Goal: Task Accomplishment & Management: Manage account settings

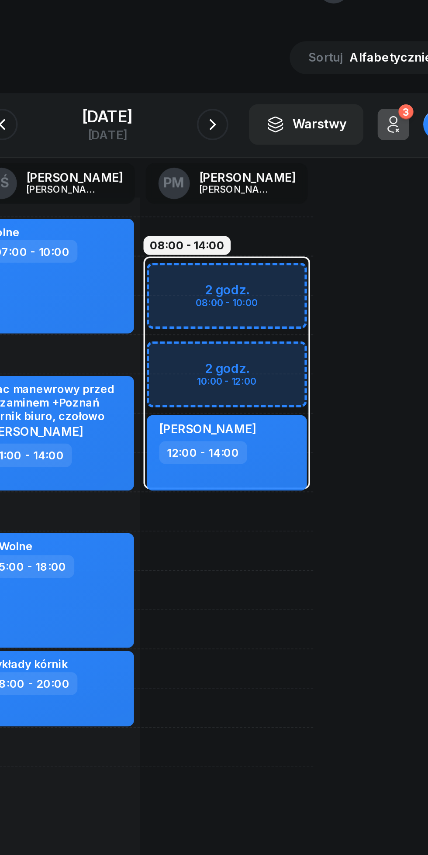
click at [281, 91] on button "button" at bounding box center [272, 97] width 17 height 17
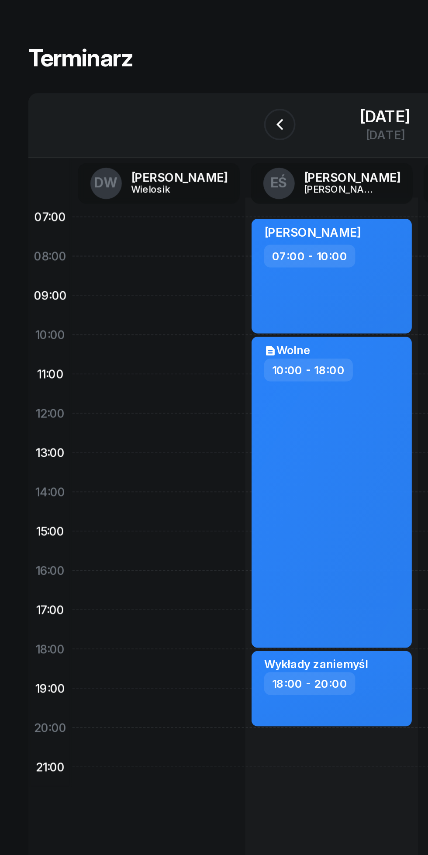
click at [150, 98] on icon "button" at bounding box center [155, 98] width 10 height 10
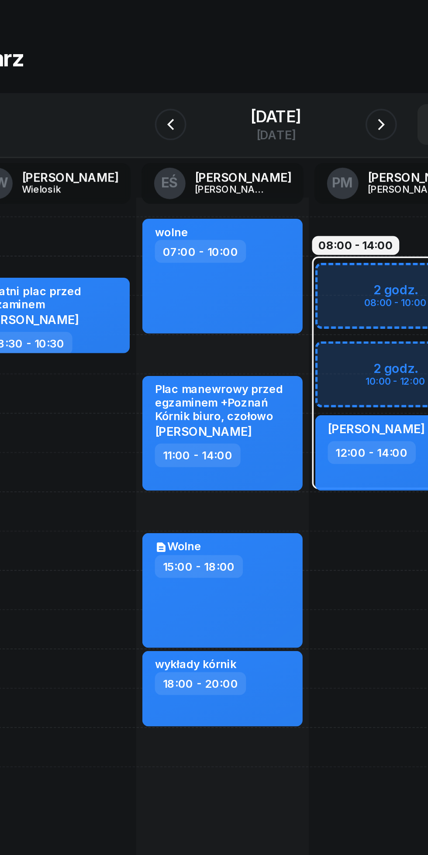
click at [278, 93] on icon "button" at bounding box center [272, 98] width 10 height 10
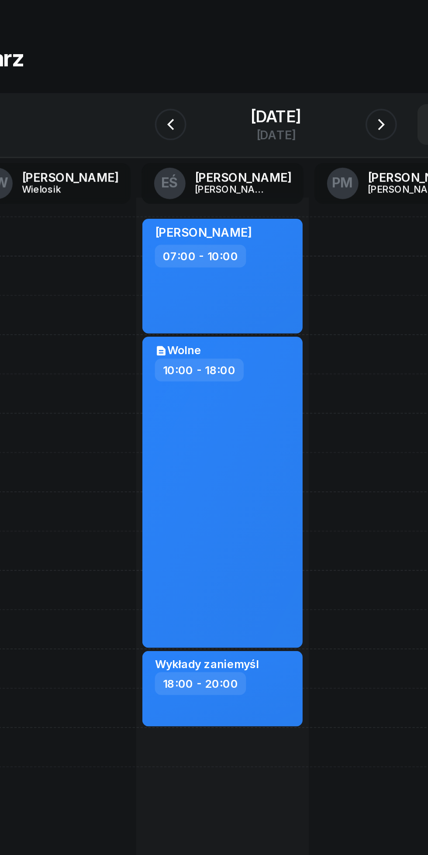
click at [278, 98] on icon "button" at bounding box center [272, 98] width 10 height 10
click at [274, 94] on button "button" at bounding box center [272, 97] width 17 height 17
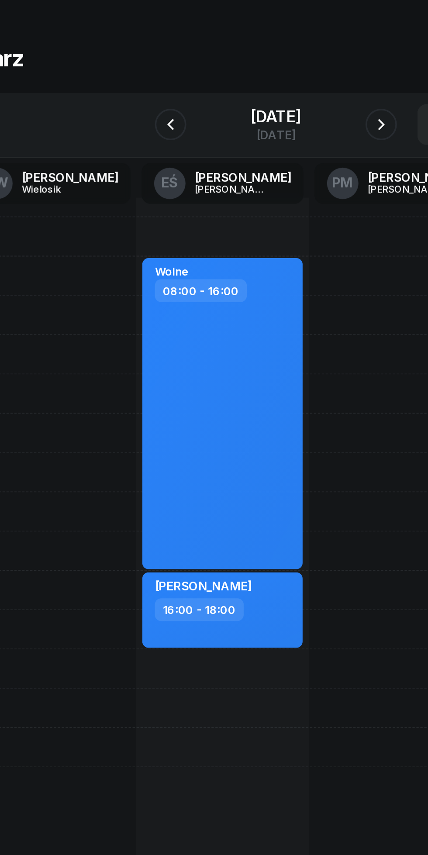
click at [278, 96] on icon "button" at bounding box center [272, 98] width 10 height 10
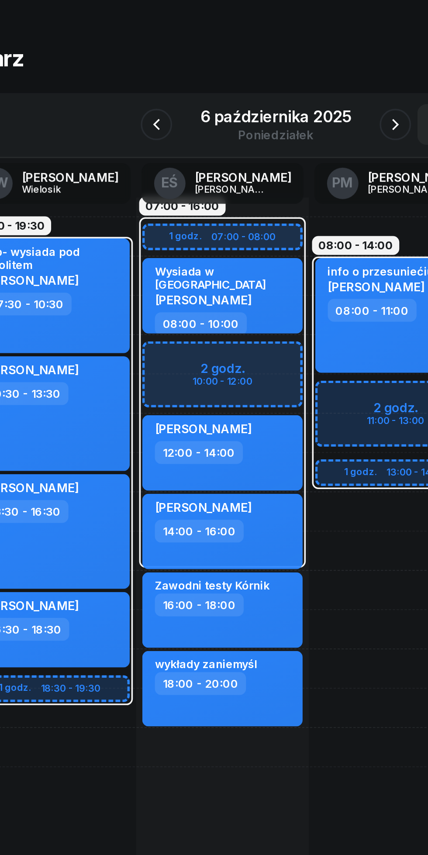
click at [273, 95] on button "button" at bounding box center [279, 97] width 17 height 17
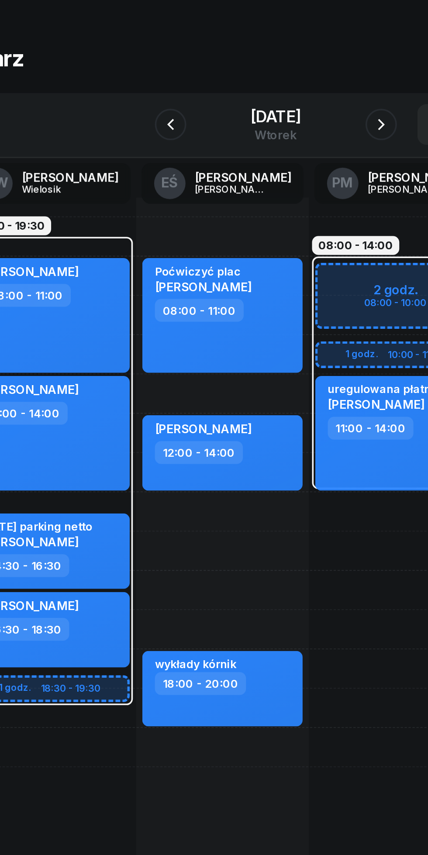
click at [278, 95] on icon "button" at bounding box center [272, 98] width 10 height 10
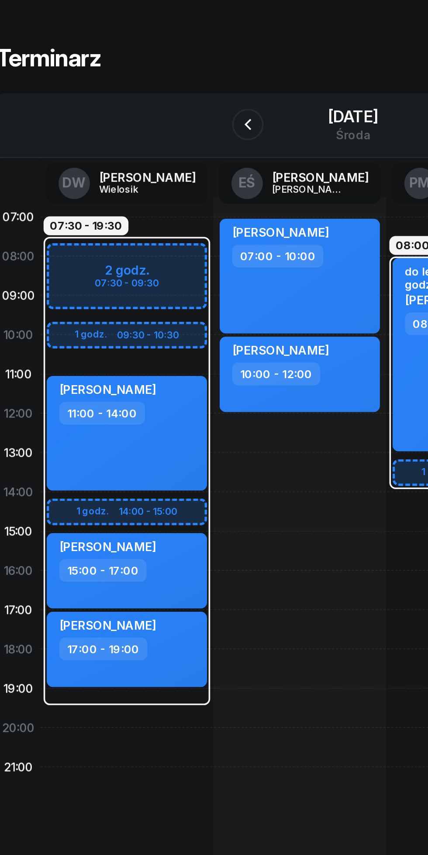
click at [116, 282] on div "[PERSON_NAME] 11:00 - 14:00" at bounding box center [88, 269] width 89 height 64
select select "11"
select select "14"
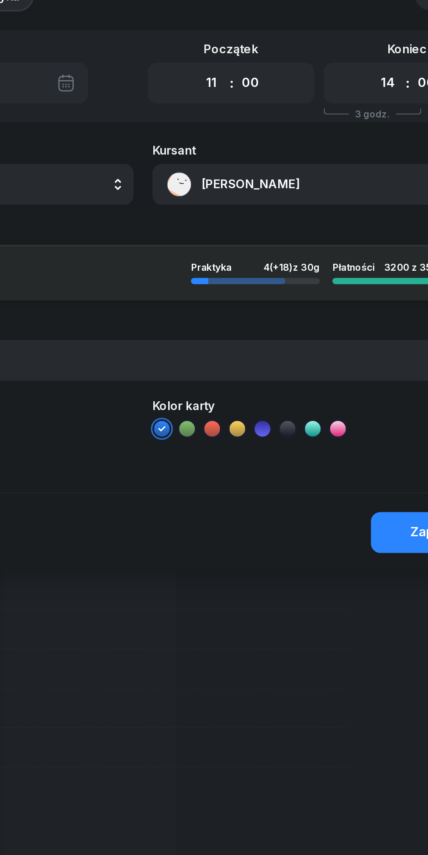
click at [253, 68] on select "00 01 02 03 04 05 06 07 08 09 10 11 12 13 14 15 16 17 18 19 20 21 22 23" at bounding box center [252, 74] width 17 height 18
select select "13"
click at [244, 65] on select "00 01 02 03 04 05 06 07 08 09 10 11 12 13 14 15 16 17 18 19 20 21 22 23" at bounding box center [252, 74] width 17 height 18
click at [346, 74] on select "00 01 02 03 04 05 06 07 08 09 10 11 12 13 14 15 16 17 18 19 20 21 22 23" at bounding box center [349, 74] width 17 height 18
select select "15"
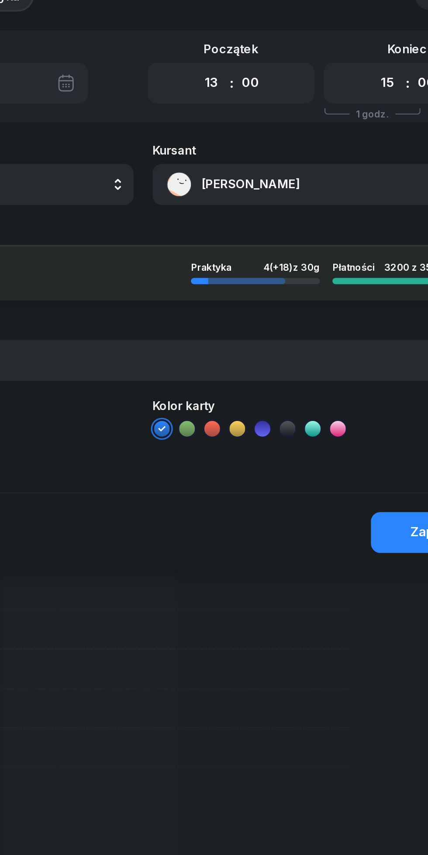
click at [341, 65] on select "00 01 02 03 04 05 06 07 08 09 10 11 12 13 14 15 16 17 18 19 20 21 22 23" at bounding box center [349, 74] width 17 height 18
click at [353, 324] on button "Zapisz" at bounding box center [373, 324] width 66 height 23
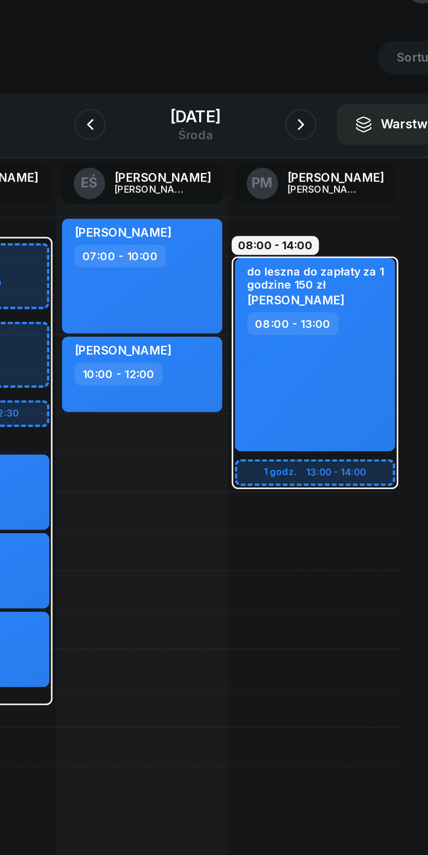
click at [269, 250] on div "do leszna do zapłaty za 1 godzine 150 zł [PERSON_NAME] 08:00 - 13:00" at bounding box center [280, 225] width 89 height 107
select select "08"
select select "13"
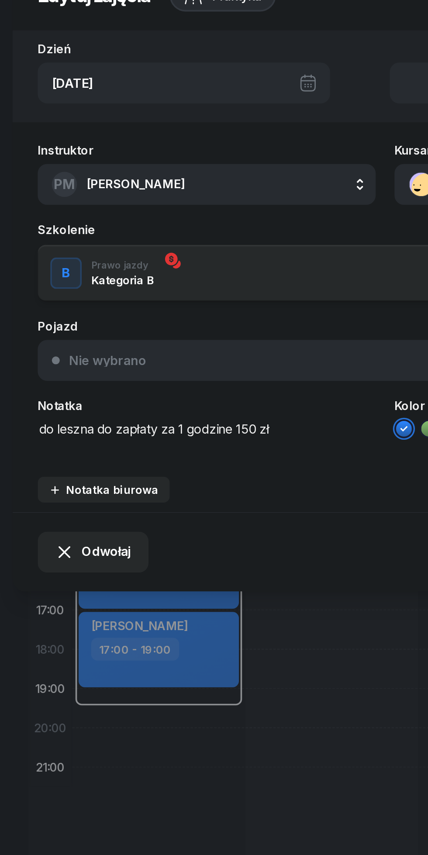
click at [79, 124] on div "PM [PERSON_NAME]" at bounding box center [66, 131] width 74 height 14
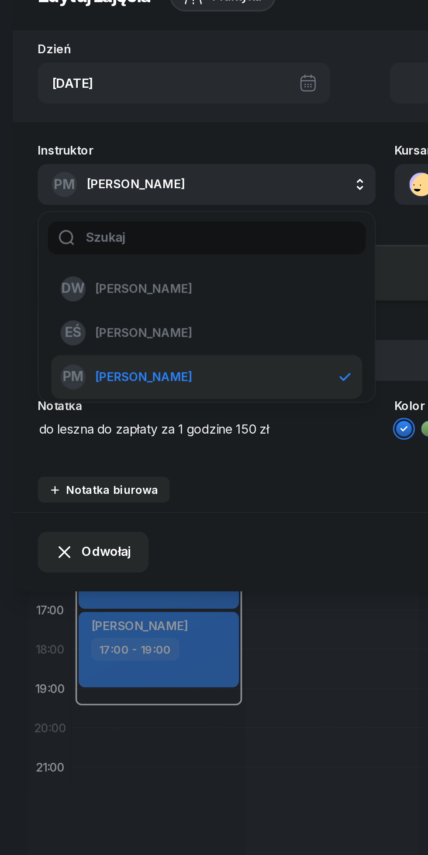
click at [68, 185] on span "[PERSON_NAME]" at bounding box center [80, 188] width 54 height 11
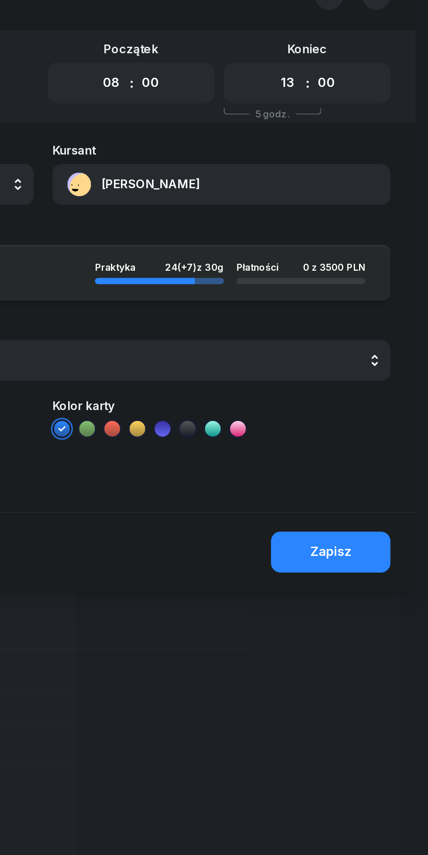
click at [374, 331] on div "Zapisz" at bounding box center [373, 335] width 23 height 11
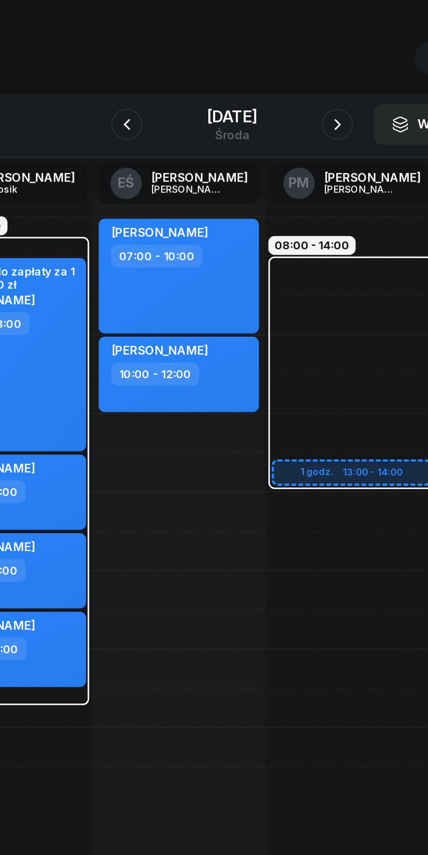
click at [278, 98] on icon "button" at bounding box center [272, 98] width 10 height 10
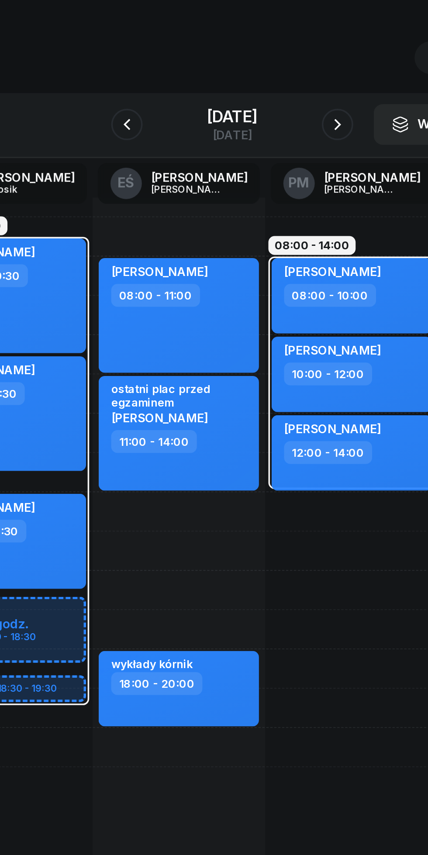
click at [278, 100] on icon "button" at bounding box center [272, 98] width 10 height 10
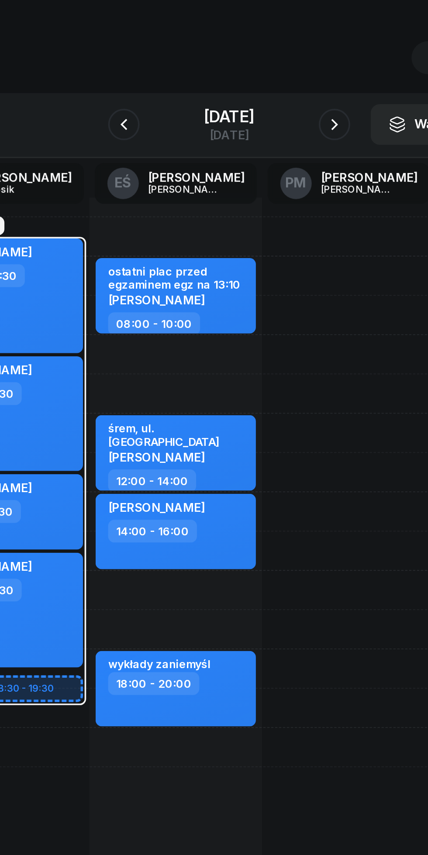
click at [275, 99] on button "button" at bounding box center [272, 97] width 17 height 17
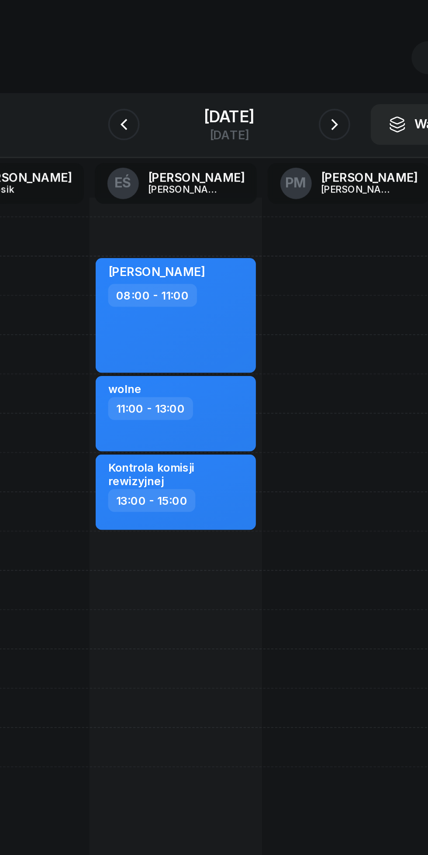
click at [278, 100] on icon "button" at bounding box center [272, 98] width 10 height 10
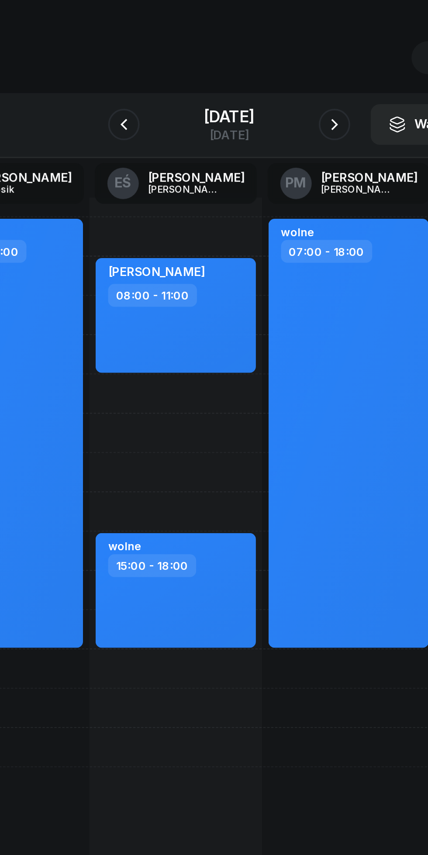
click at [278, 98] on icon "button" at bounding box center [272, 98] width 10 height 10
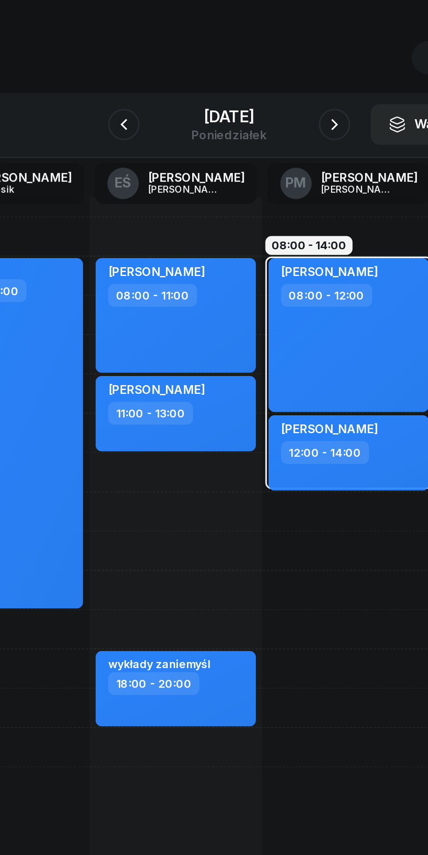
click at [274, 95] on button "button" at bounding box center [272, 97] width 17 height 17
